Goal: Task Accomplishment & Management: Use online tool/utility

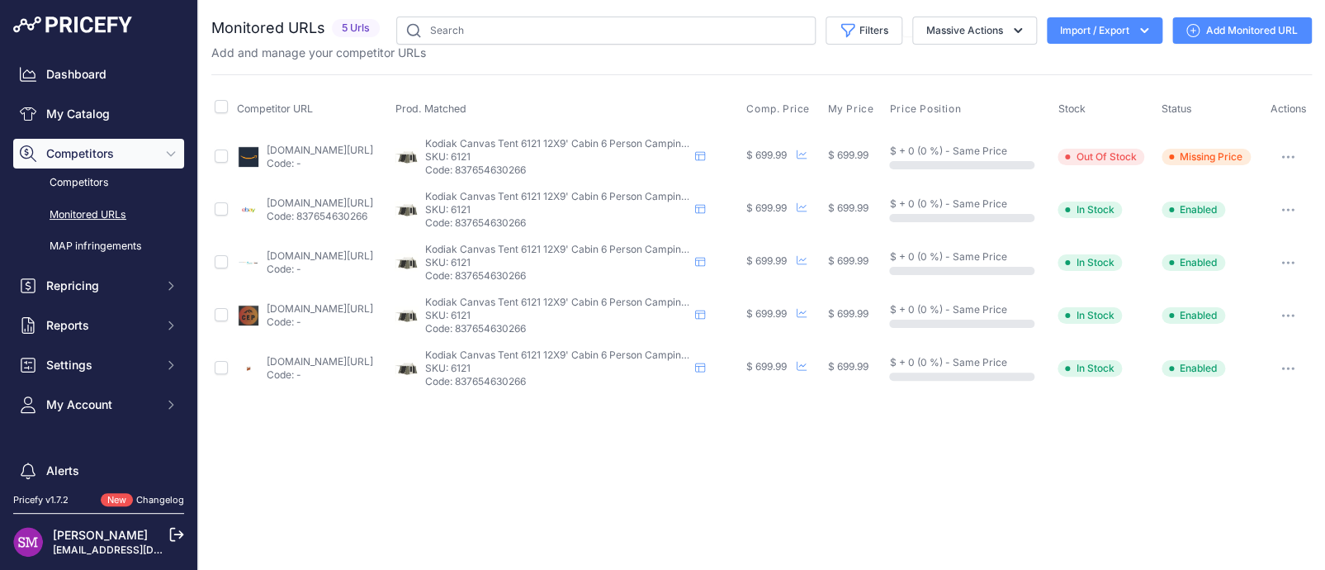
click at [339, 149] on link "amazon.com/gp/product/b00ctvwb3w?prirule_jdsnikfkfjsd=9996" at bounding box center [320, 150] width 106 height 12
click at [1289, 149] on button "button" at bounding box center [1287, 156] width 33 height 23
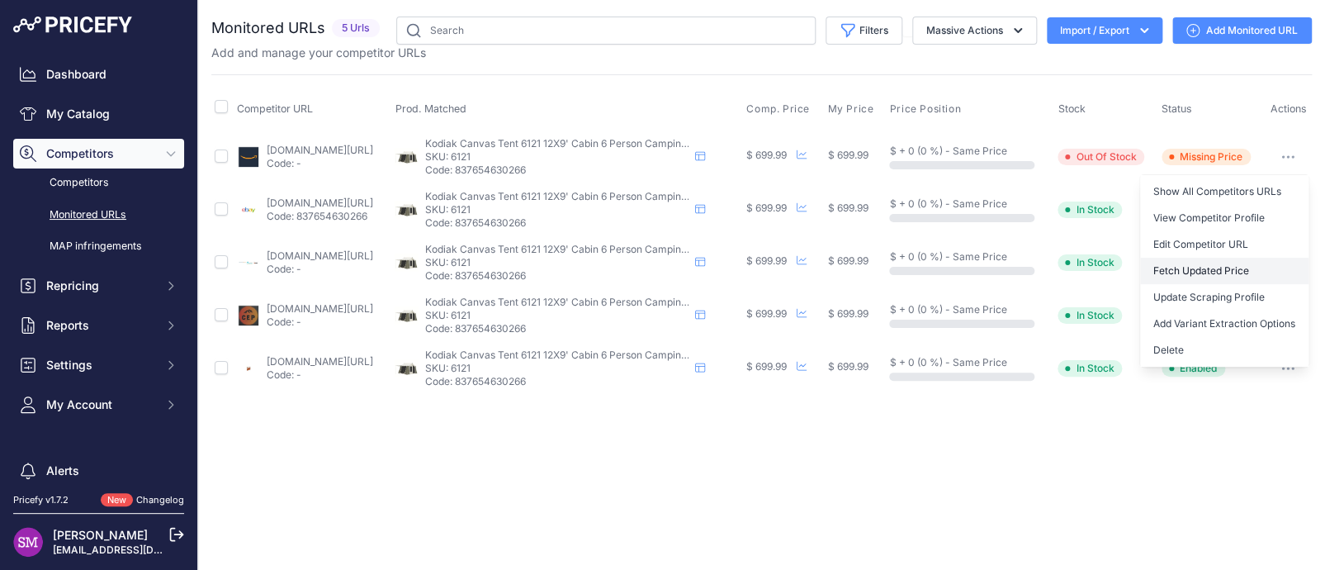
click at [1228, 268] on button "Fetch Updated Price" at bounding box center [1224, 271] width 168 height 26
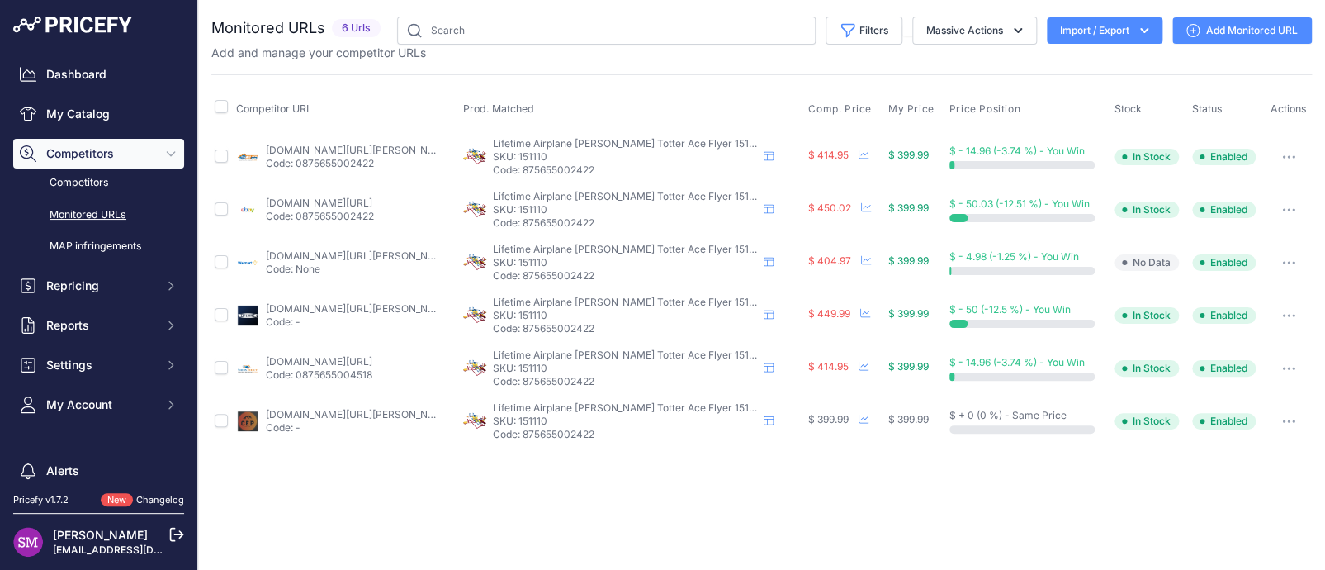
click at [380, 147] on link "[DOMAIN_NAME][URL][PERSON_NAME]" at bounding box center [359, 150] width 187 height 12
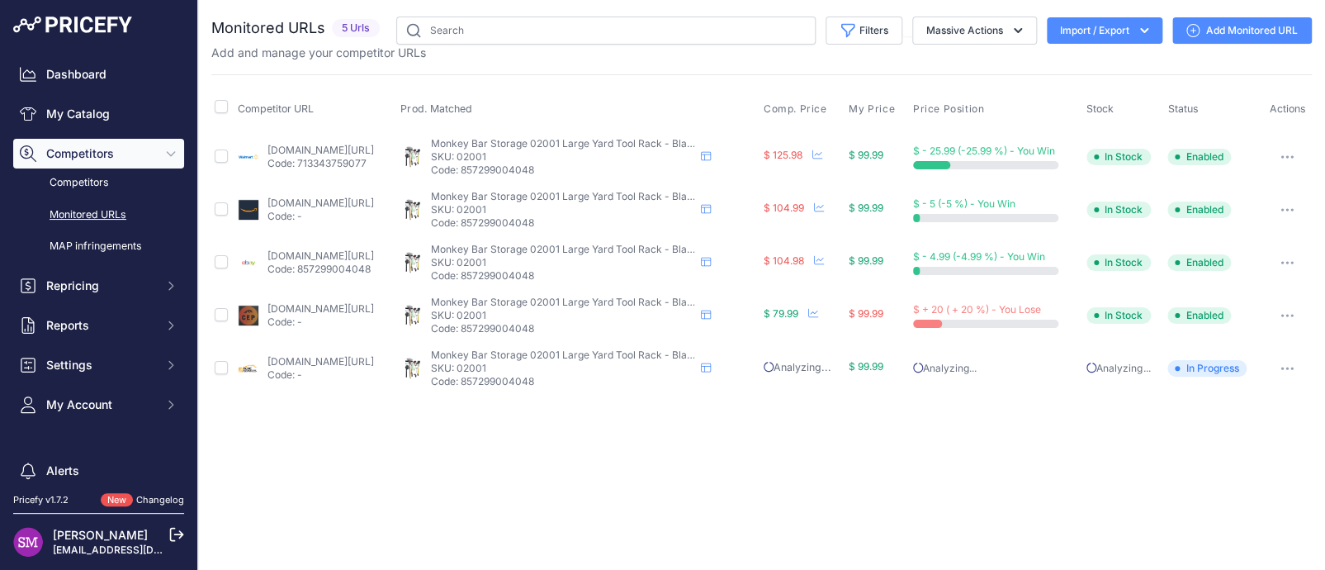
click at [1288, 310] on button "button" at bounding box center [1286, 315] width 33 height 23
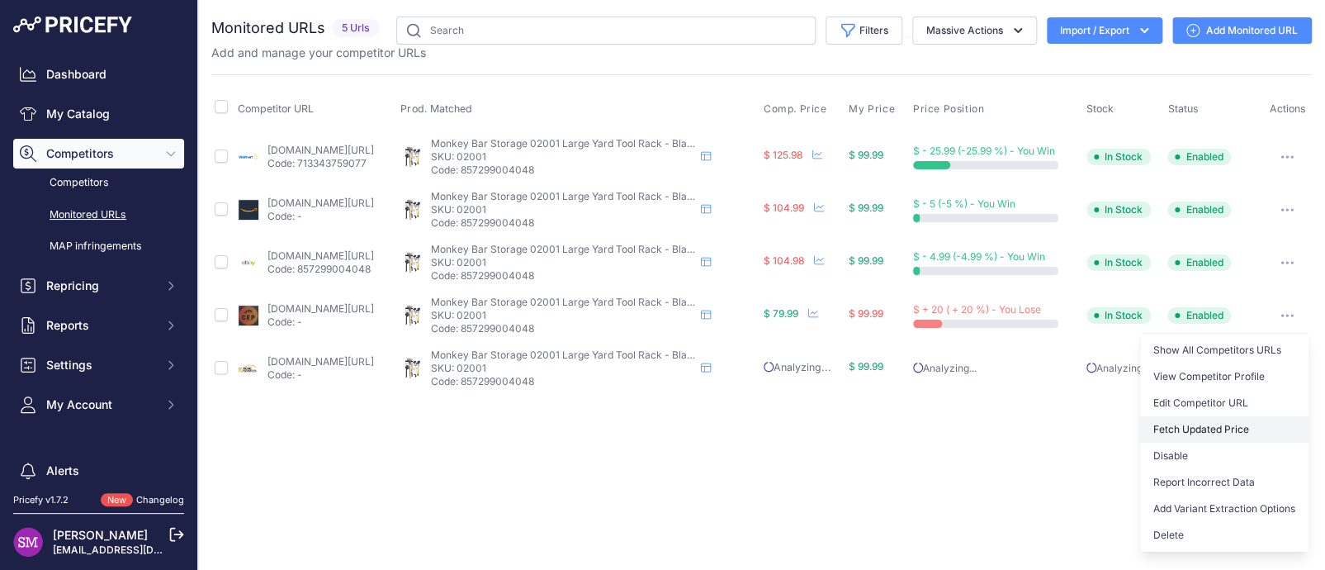
click at [1227, 420] on button "Fetch Updated Price" at bounding box center [1224, 429] width 168 height 26
